Goal: Task Accomplishment & Management: Use online tool/utility

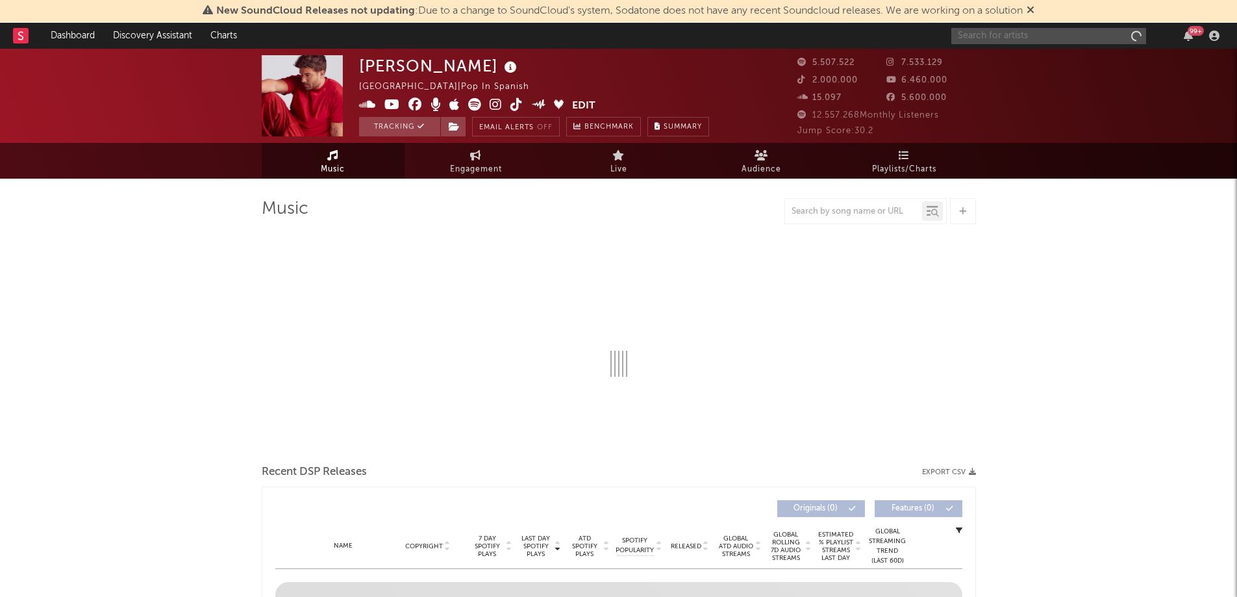
click at [994, 40] on input "text" at bounding box center [1048, 36] width 195 height 16
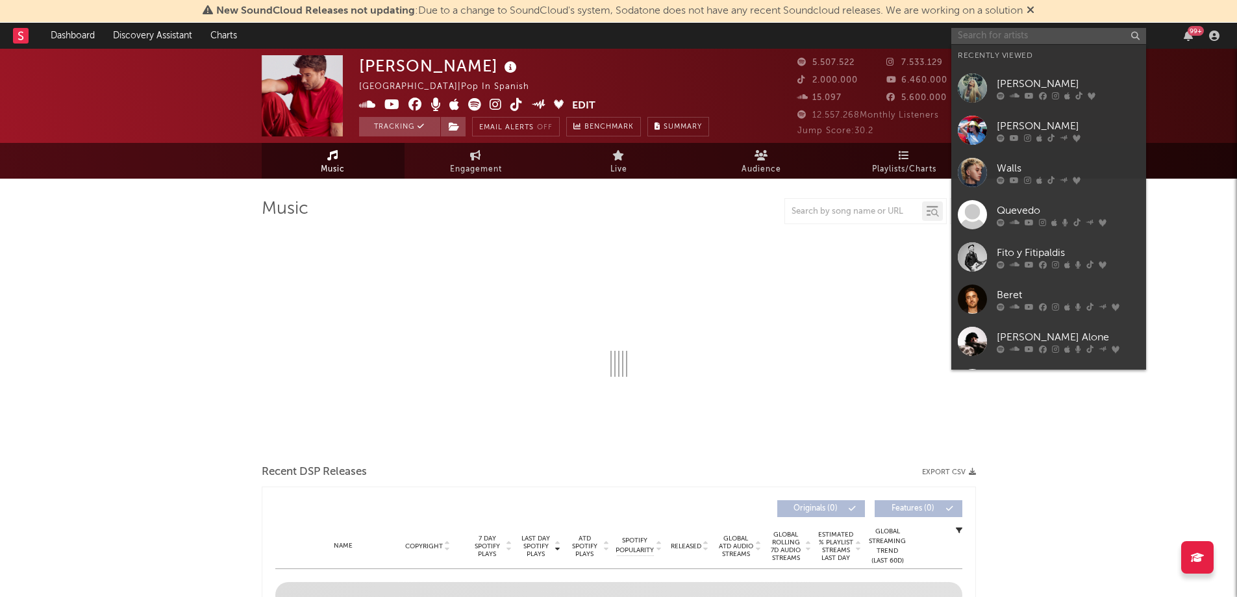
select select "6m"
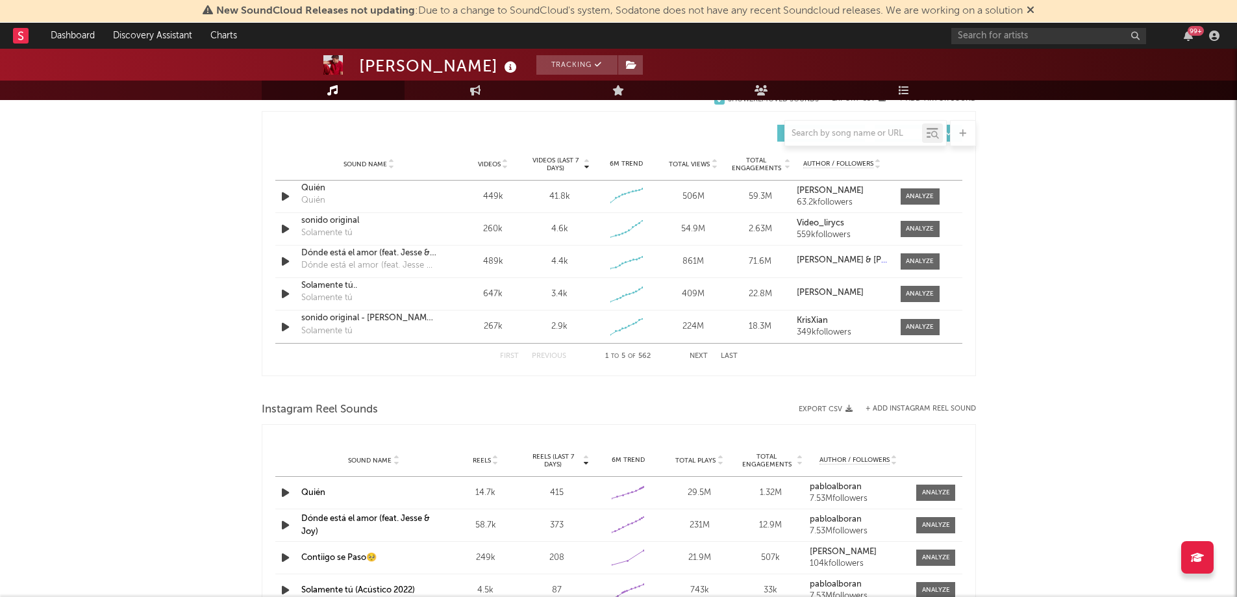
scroll to position [876, 0]
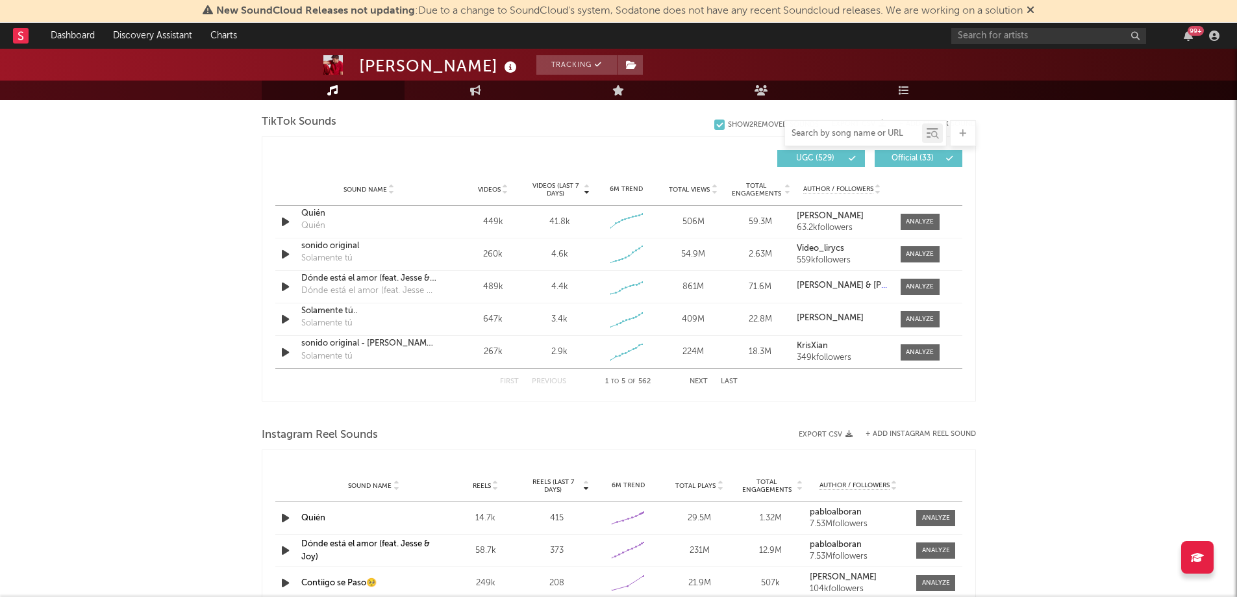
click at [835, 134] on input "text" at bounding box center [853, 134] width 137 height 10
click at [700, 382] on button "Next" at bounding box center [698, 381] width 18 height 7
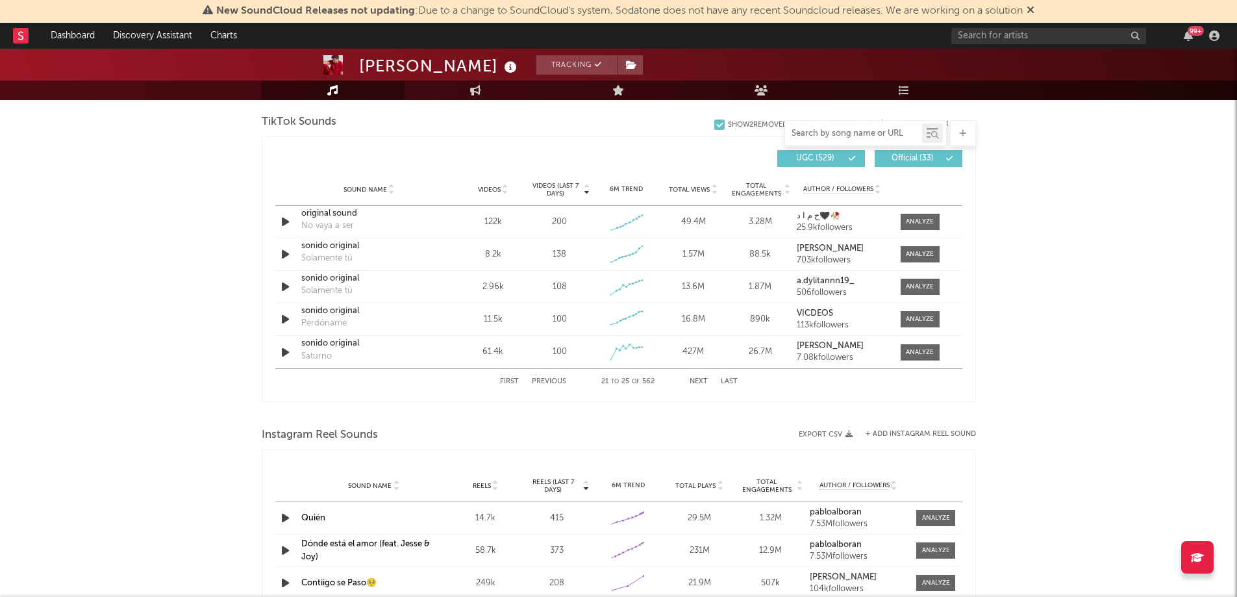
click at [700, 382] on button "Next" at bounding box center [698, 381] width 18 height 7
click at [822, 132] on input "text" at bounding box center [853, 134] width 137 height 10
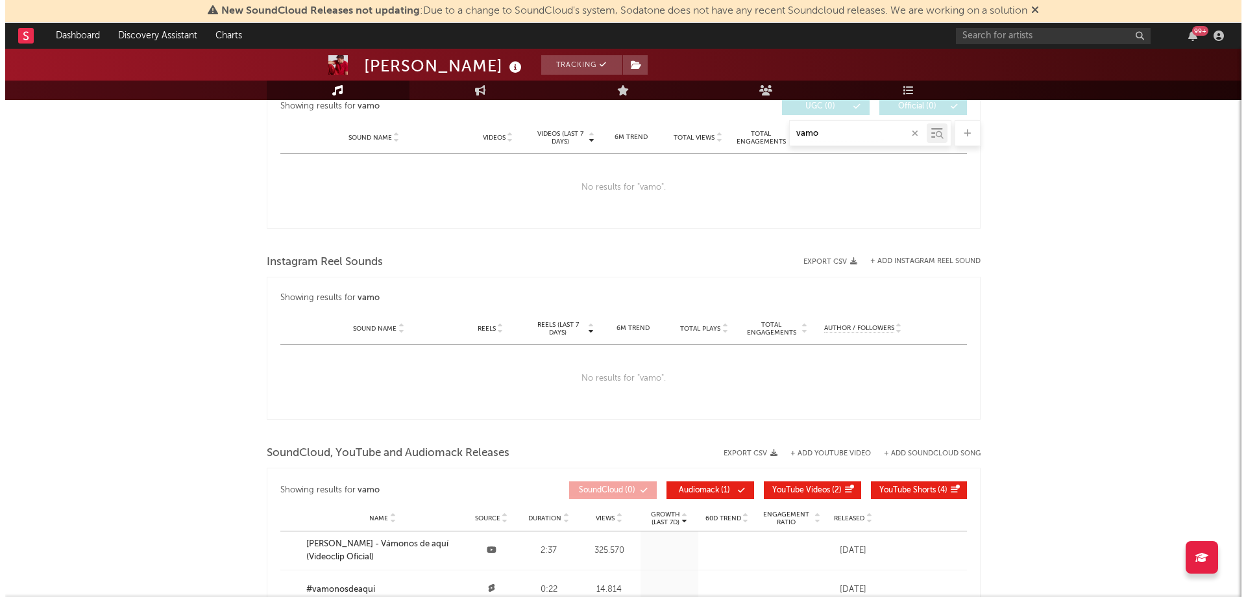
scroll to position [512, 0]
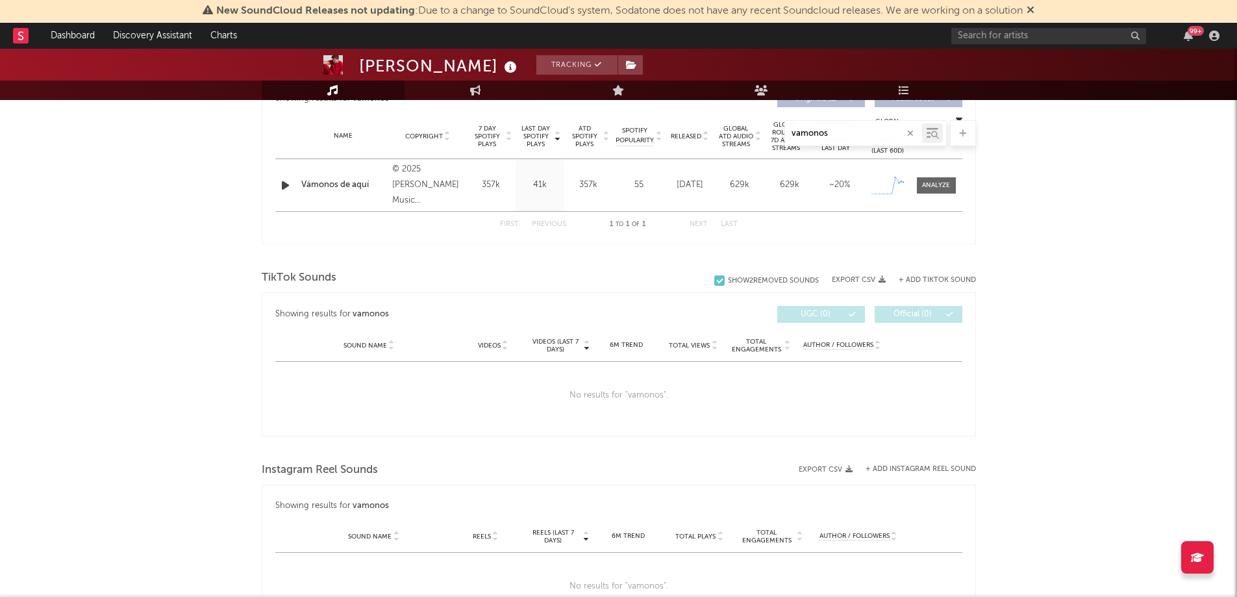
click at [944, 281] on button "+ Add TikTok Sound" at bounding box center [937, 280] width 77 height 7
type input "vamonos"
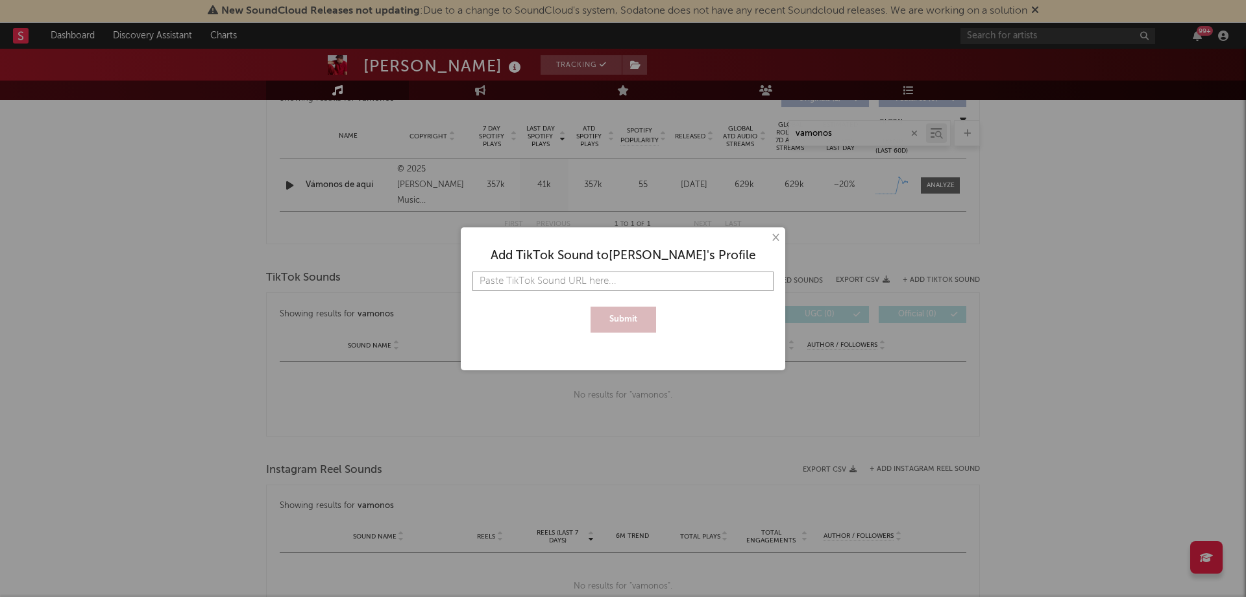
paste input "[URL][DOMAIN_NAME]"
type input "[URL][DOMAIN_NAME]"
click at [620, 323] on button "Submit" at bounding box center [624, 319] width 66 height 26
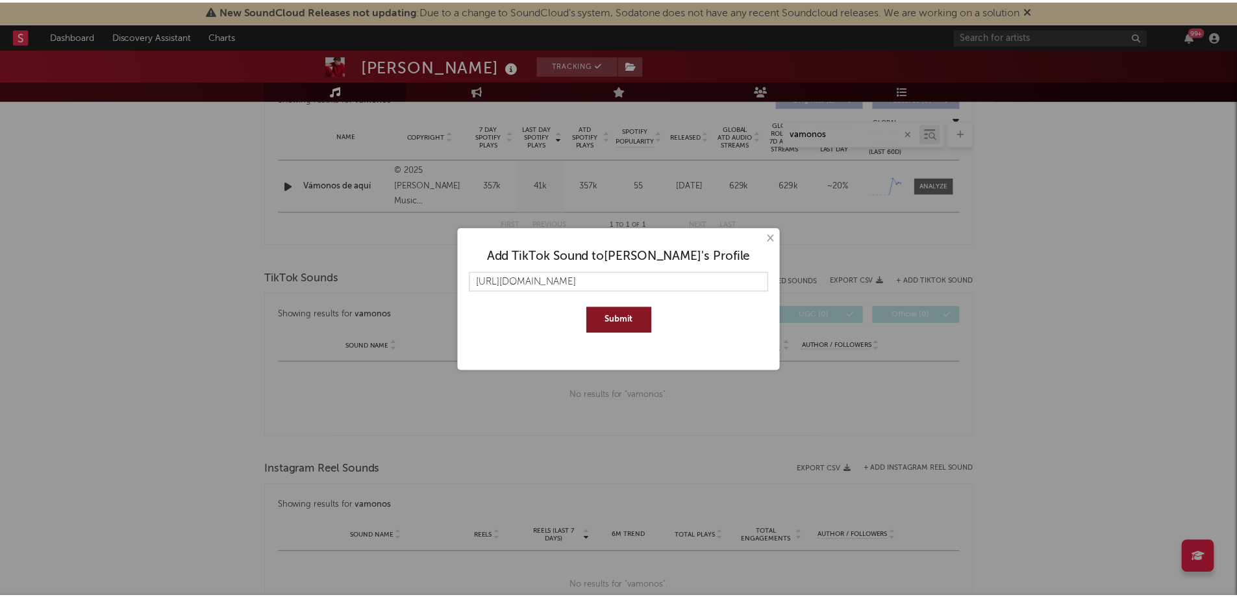
scroll to position [0, 0]
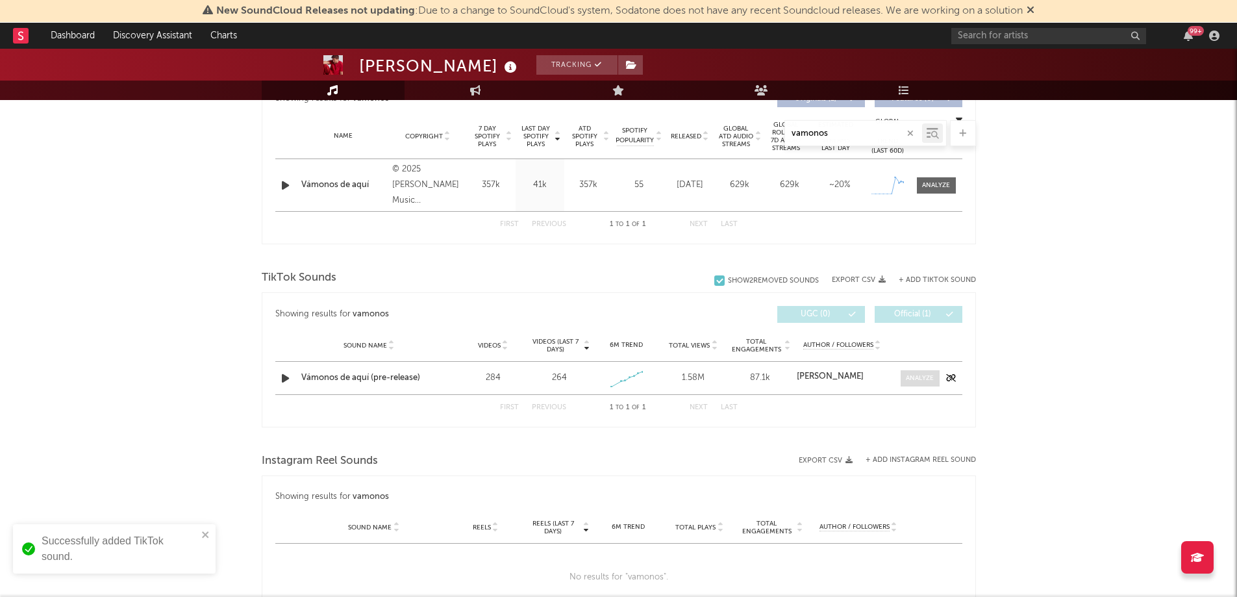
click at [920, 377] on div at bounding box center [920, 378] width 28 height 10
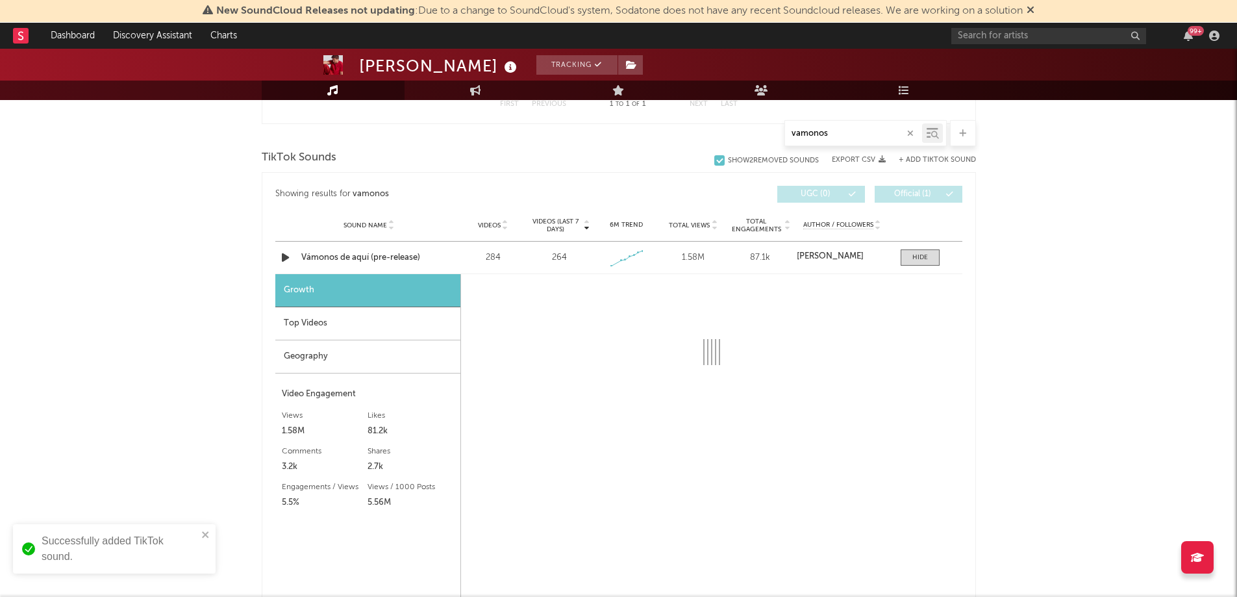
select select "1w"
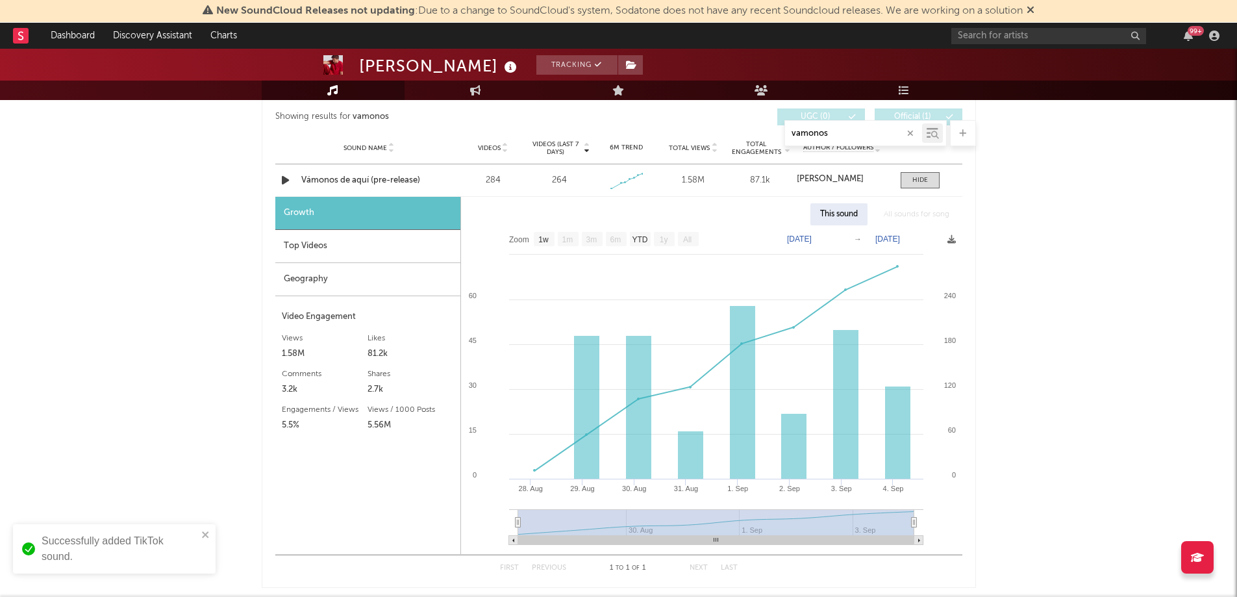
scroll to position [713, 0]
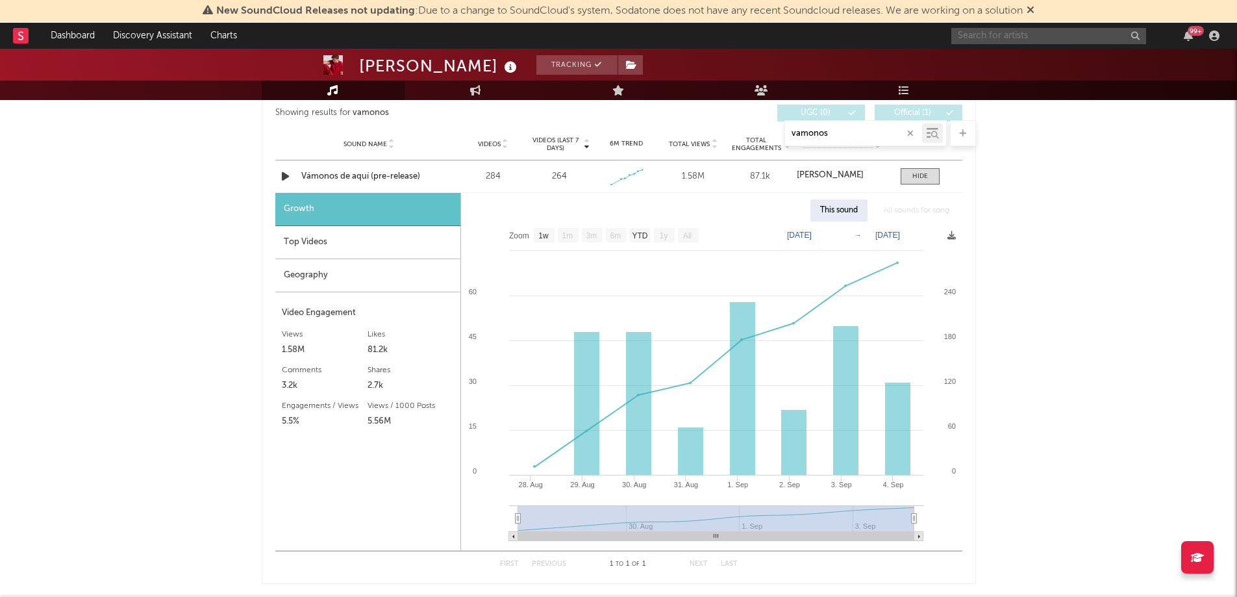
click at [995, 38] on input "text" at bounding box center [1048, 36] width 195 height 16
type input "[PERSON_NAME]"
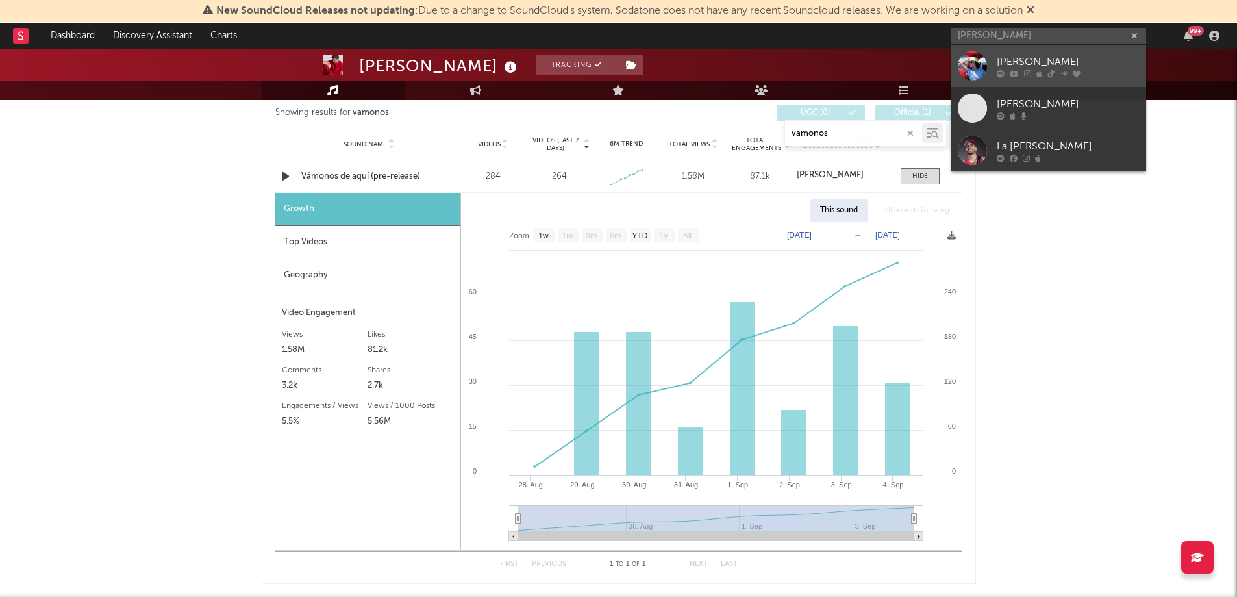
click at [1010, 71] on icon at bounding box center [1014, 73] width 9 height 8
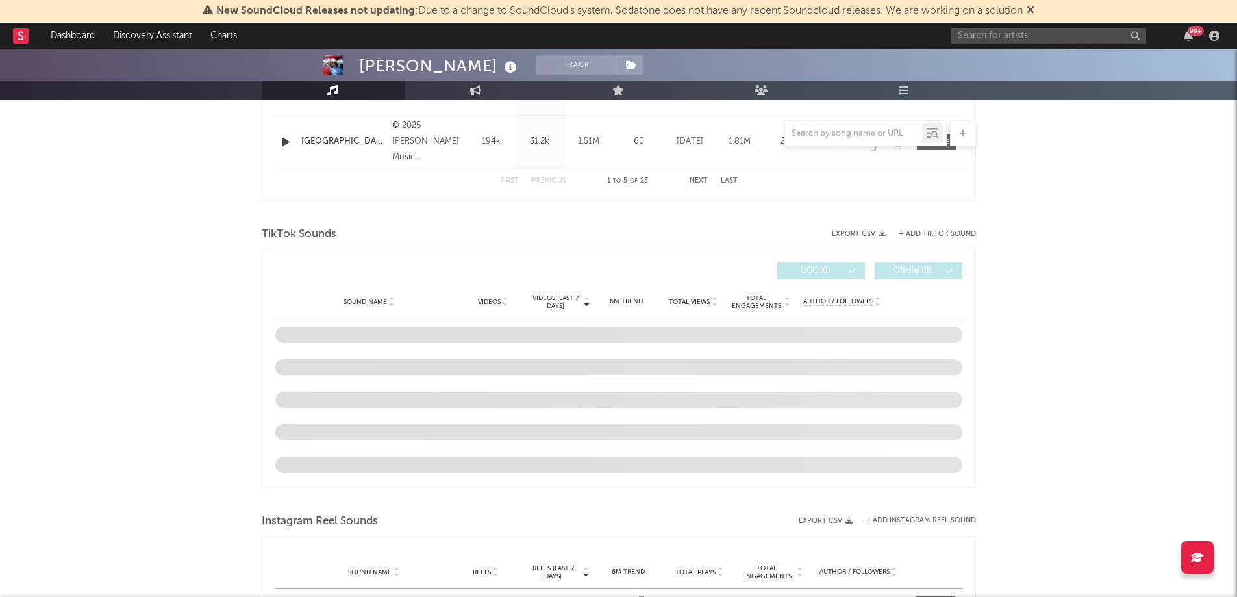
scroll to position [664, 0]
click at [838, 134] on input "text" at bounding box center [853, 134] width 137 height 10
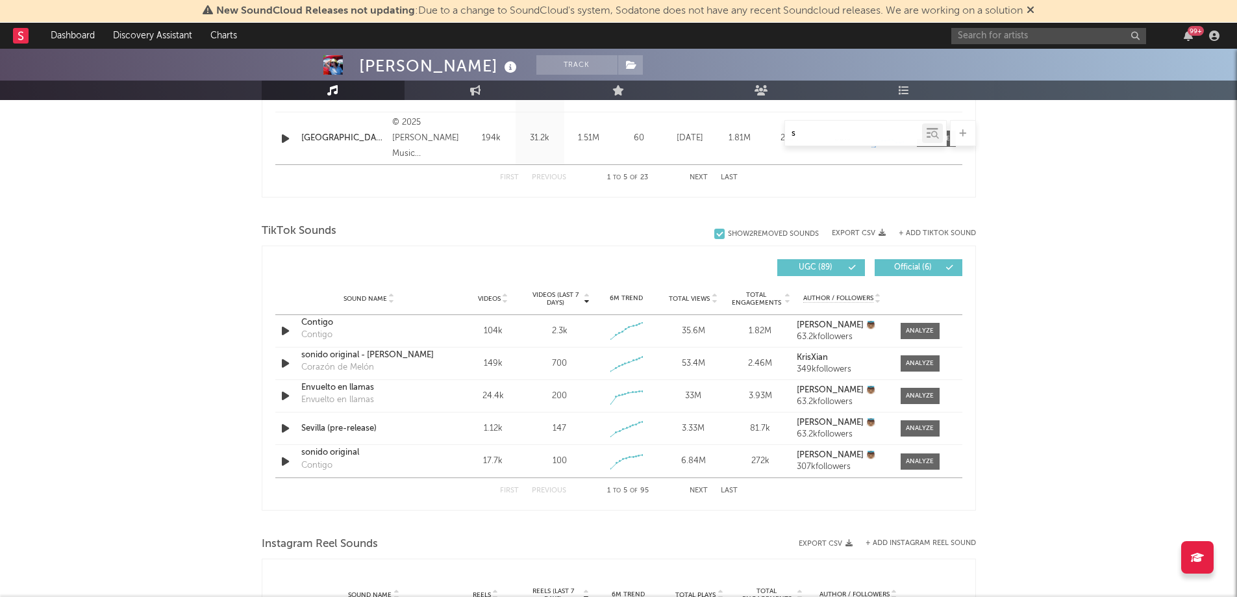
type input "se"
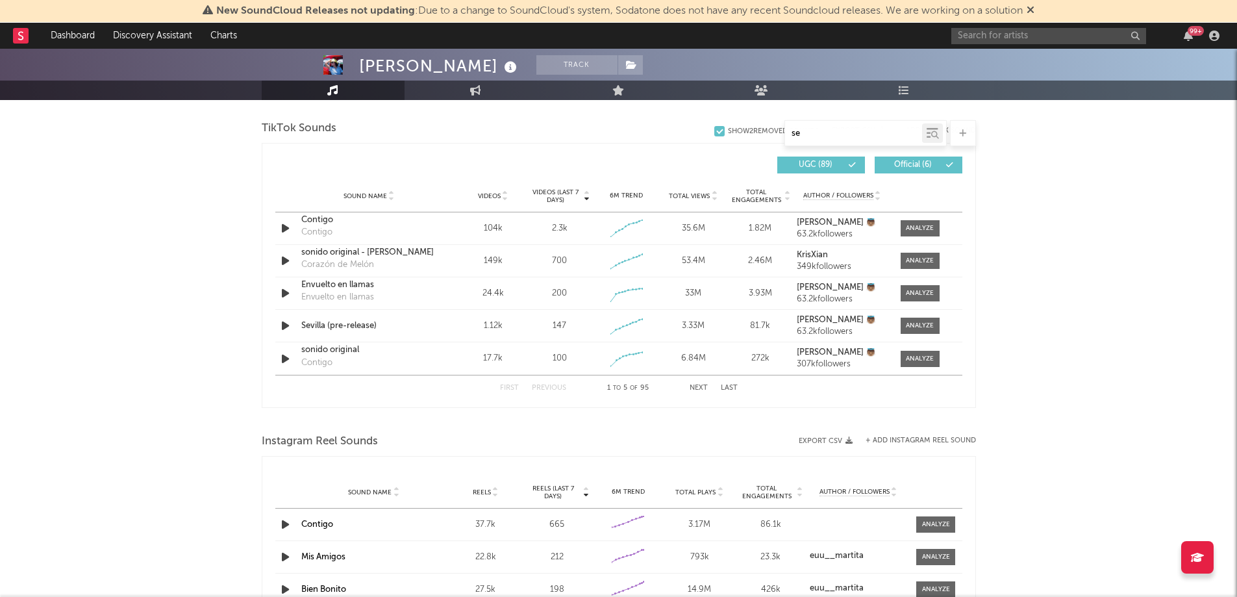
select select "6m"
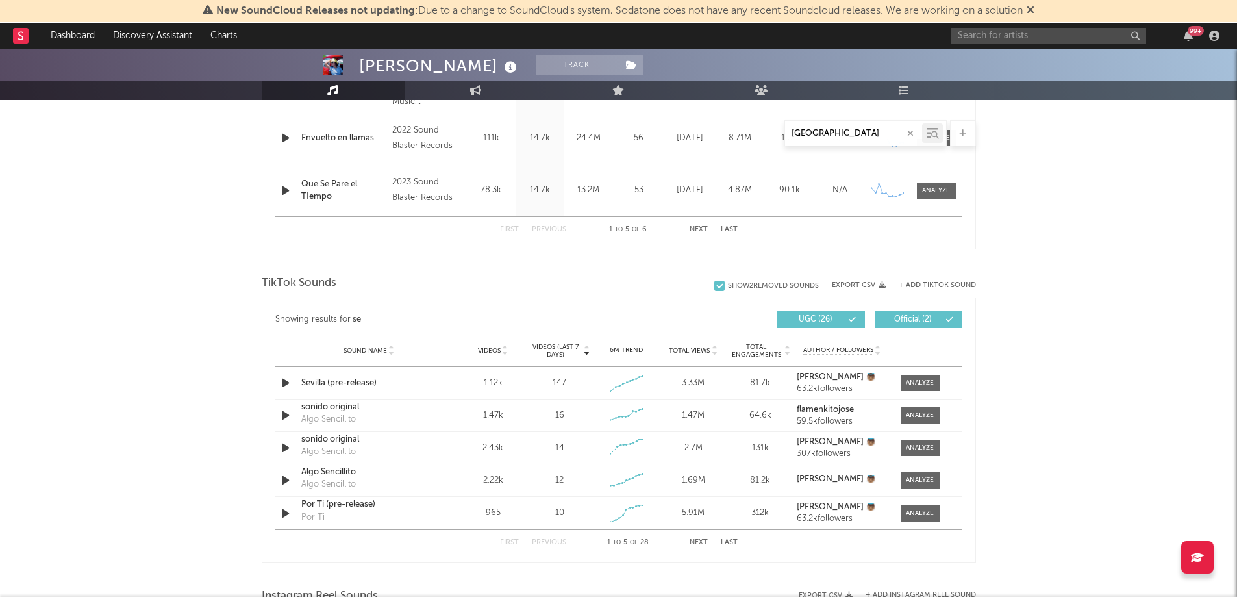
type input "[GEOGRAPHIC_DATA]"
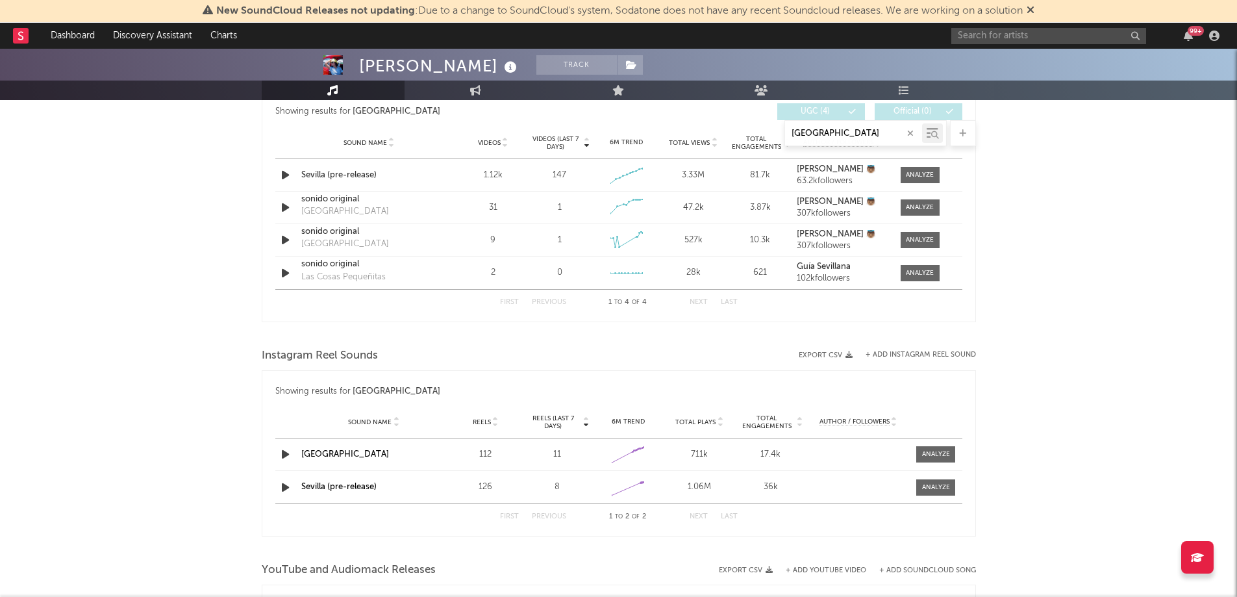
scroll to position [611, 0]
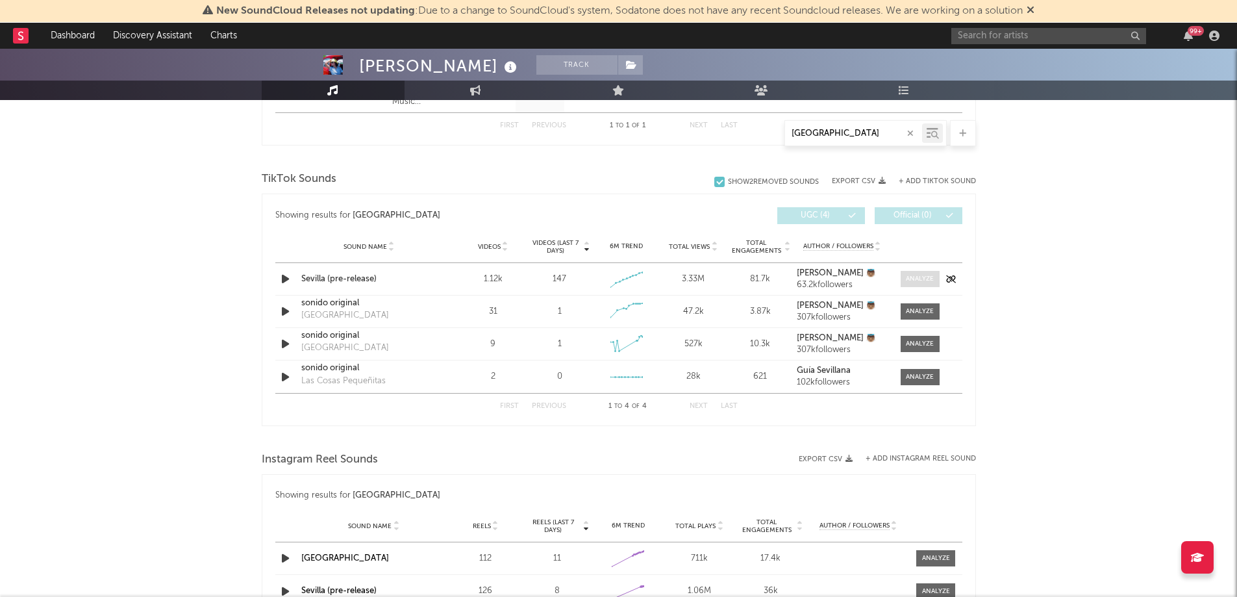
click at [912, 280] on div at bounding box center [920, 279] width 28 height 10
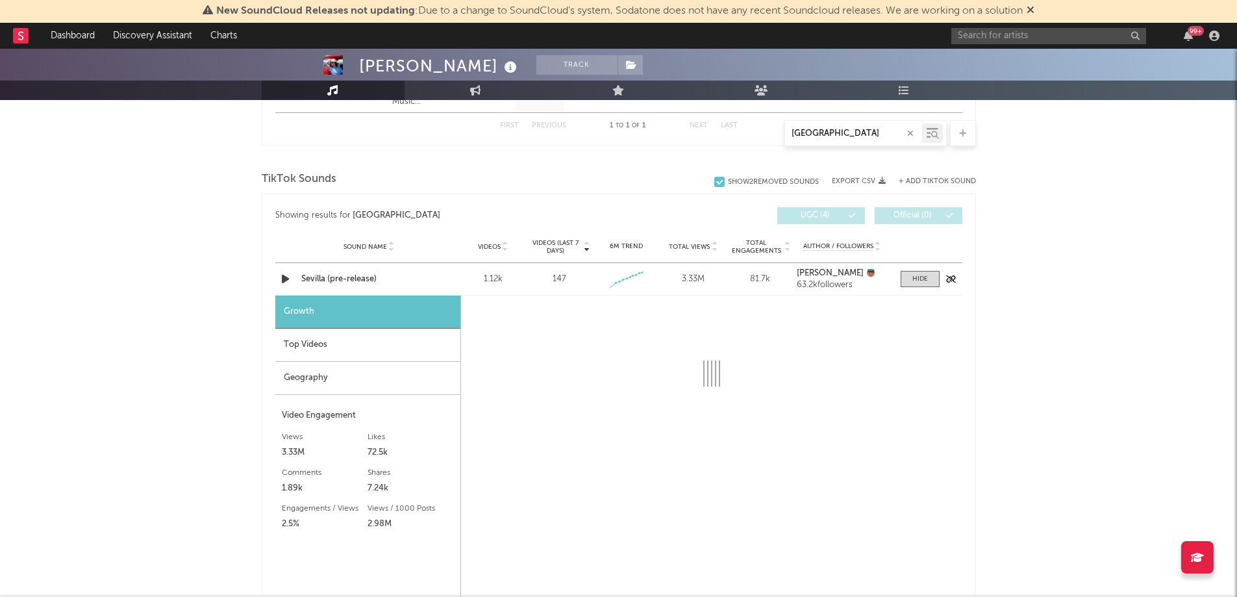
select select "1w"
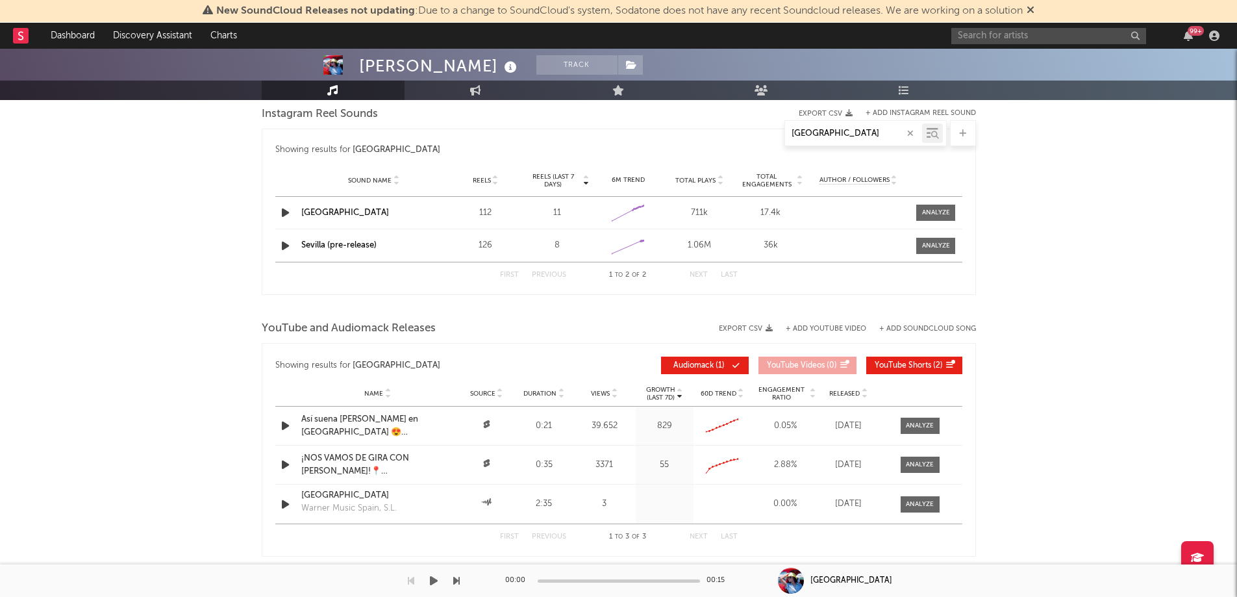
scroll to position [1350, 0]
